Goal: Register for event/course

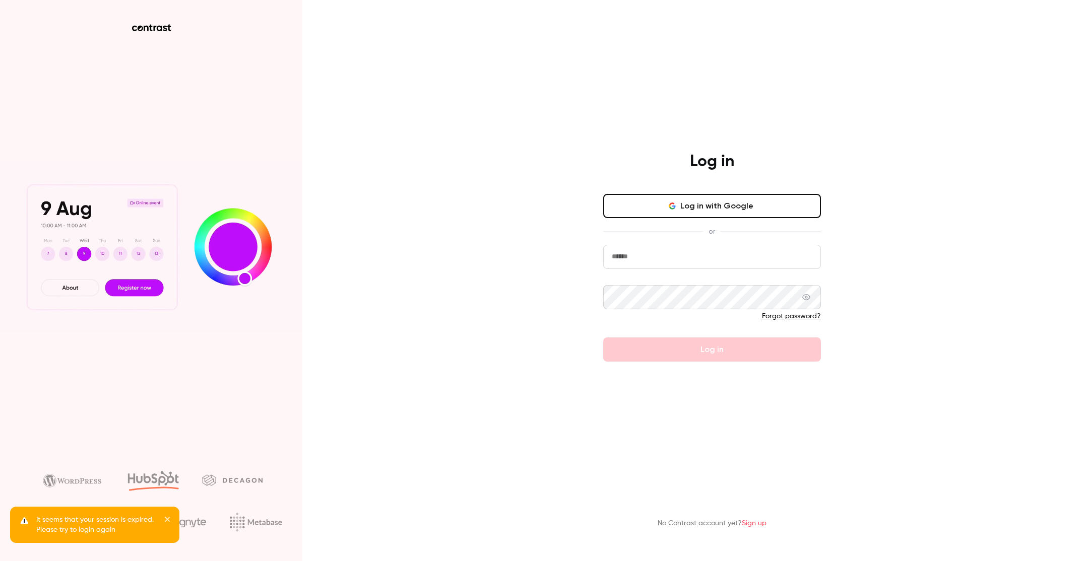
click at [769, 198] on button "Log in with Google" at bounding box center [712, 206] width 218 height 24
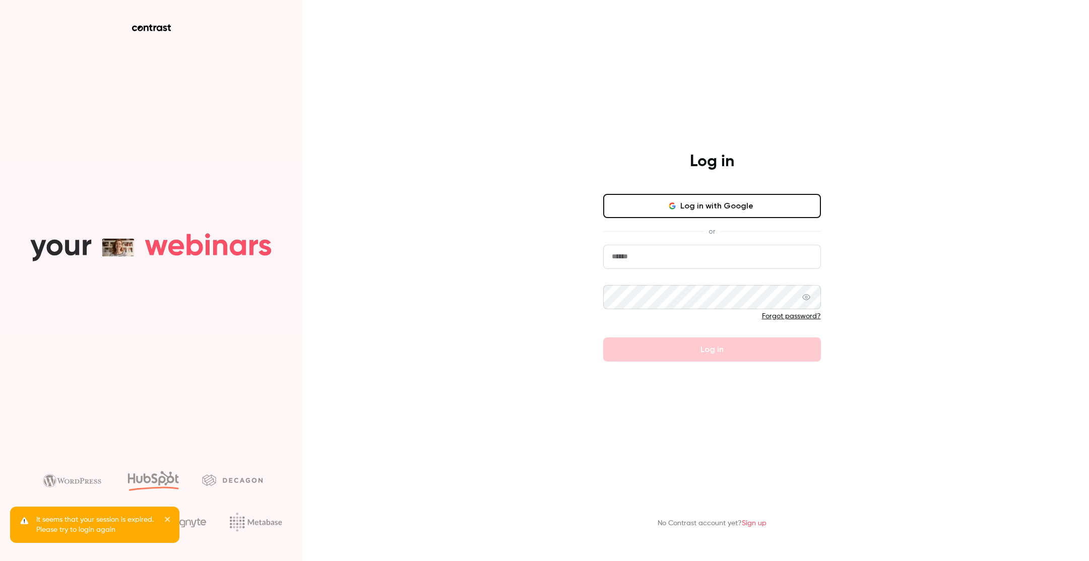
click at [729, 204] on button "Log in with Google" at bounding box center [712, 206] width 218 height 24
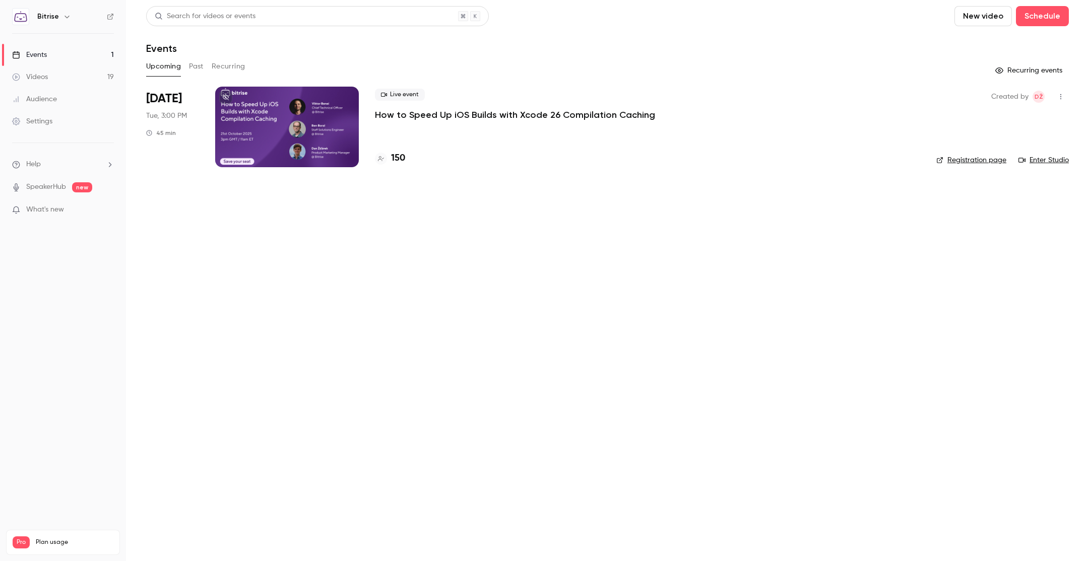
click at [396, 158] on h4 "150" at bounding box center [398, 159] width 14 height 14
